Goal: Navigation & Orientation: Find specific page/section

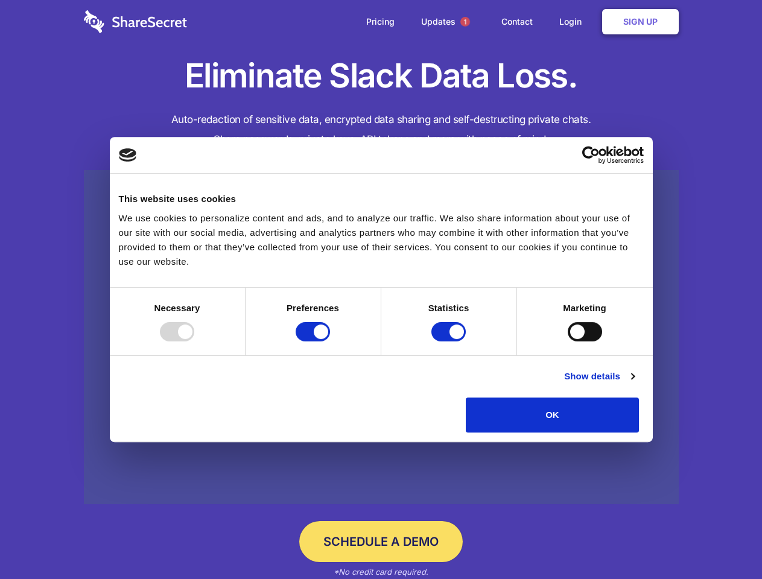
click at [194, 342] on div at bounding box center [177, 331] width 34 height 19
click at [330, 342] on input "Preferences" at bounding box center [313, 331] width 34 height 19
checkbox input "false"
click at [450, 342] on input "Statistics" at bounding box center [449, 331] width 34 height 19
checkbox input "false"
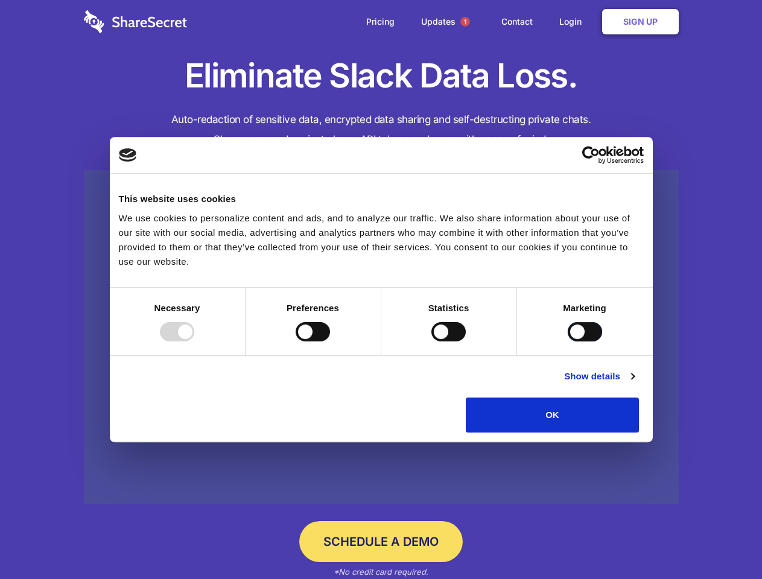
click at [568, 342] on input "Marketing" at bounding box center [585, 331] width 34 height 19
checkbox input "true"
click at [634, 384] on link "Show details" at bounding box center [599, 376] width 70 height 14
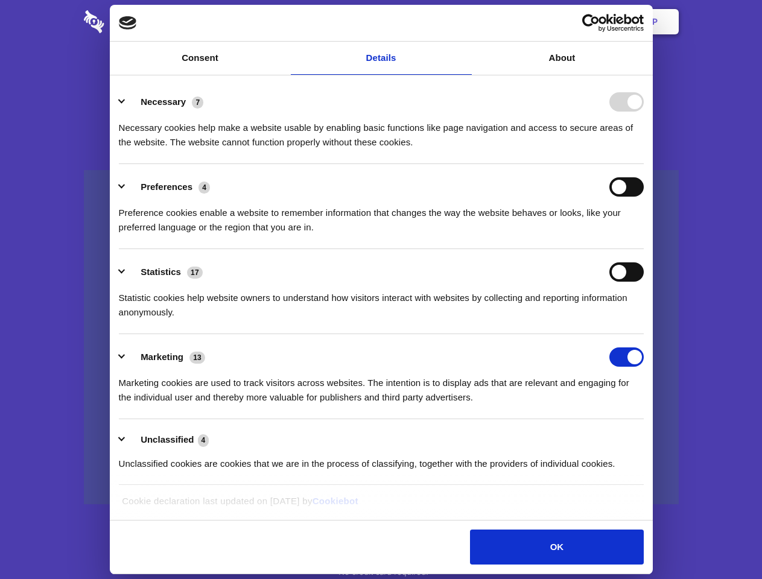
click at [644, 164] on li "Necessary 7 Necessary cookies help make a website usable by enabling basic func…" at bounding box center [381, 121] width 525 height 85
click at [465, 22] on span "1" at bounding box center [466, 22] width 10 height 10
